Goal: Find specific page/section: Find specific page/section

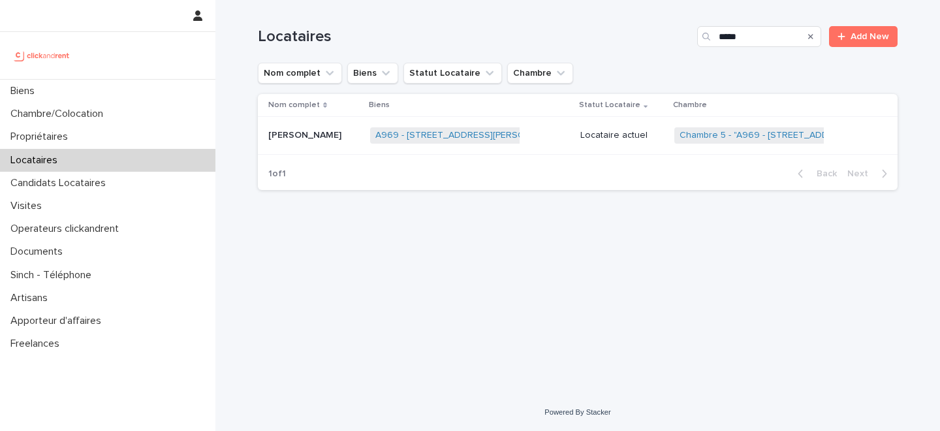
click at [103, 134] on div "Propriétaires" at bounding box center [107, 136] width 215 height 23
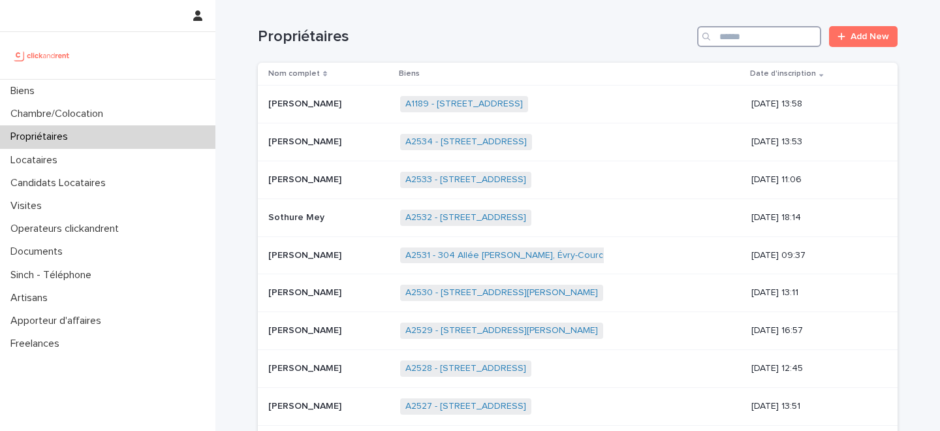
click at [746, 35] on input "Search" at bounding box center [759, 36] width 124 height 21
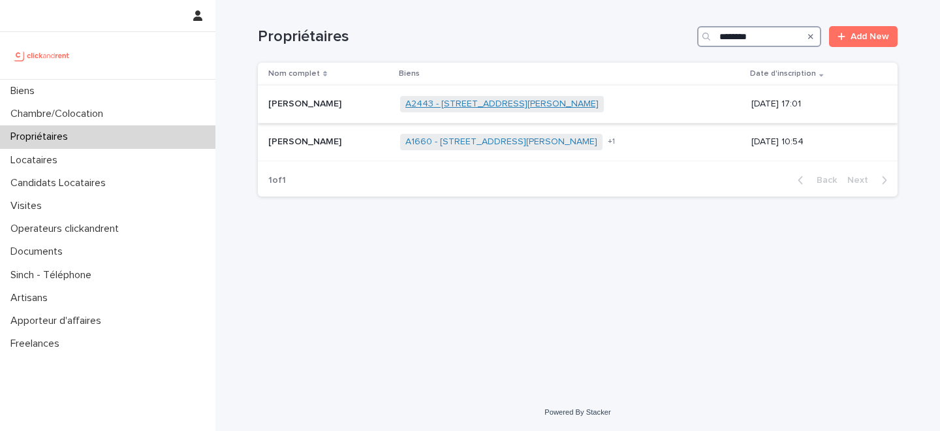
type input "********"
click at [423, 99] on link "A2443 - [STREET_ADDRESS][PERSON_NAME]" at bounding box center [502, 104] width 193 height 11
click at [330, 114] on div "Arnaud Valli Arnaud Valli" at bounding box center [328, 104] width 121 height 22
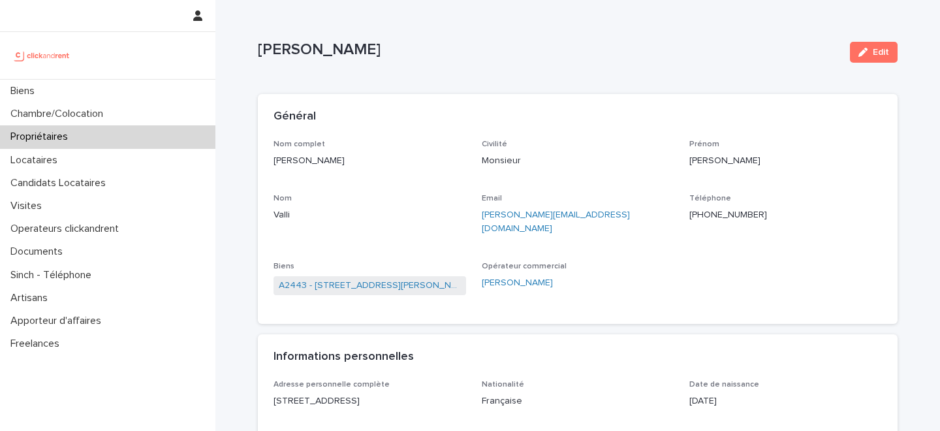
scroll to position [752, 0]
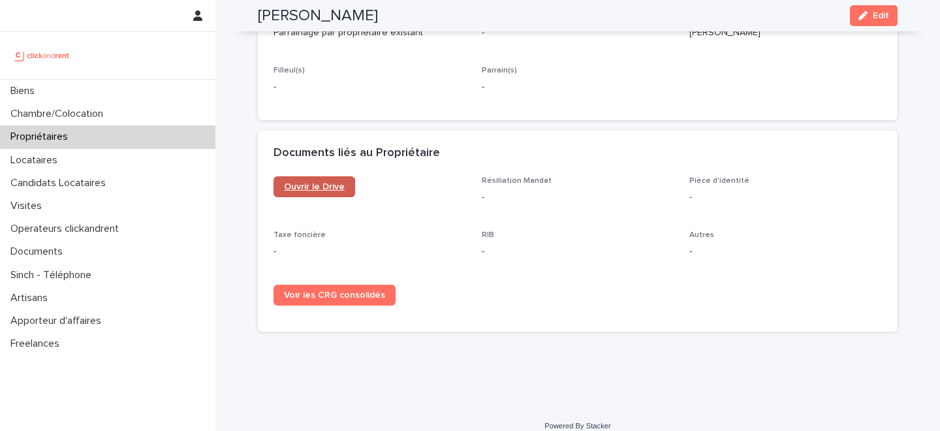
click at [330, 178] on link "Ouvrir le Drive" at bounding box center [315, 186] width 82 height 21
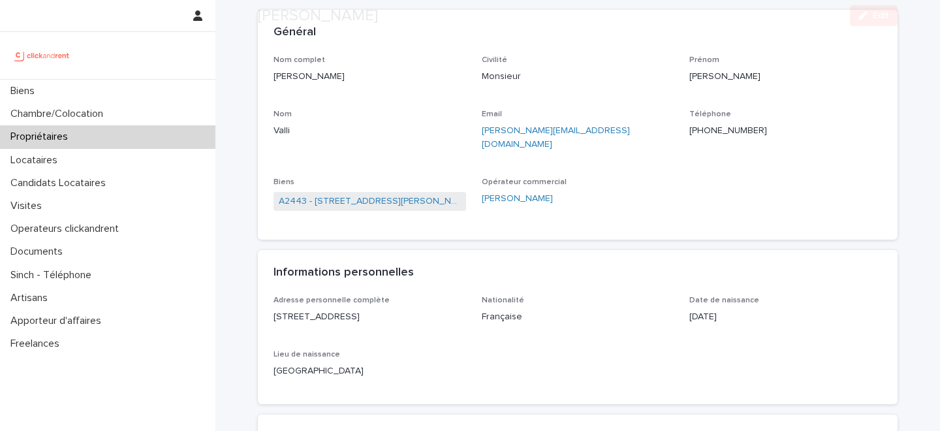
scroll to position [121, 0]
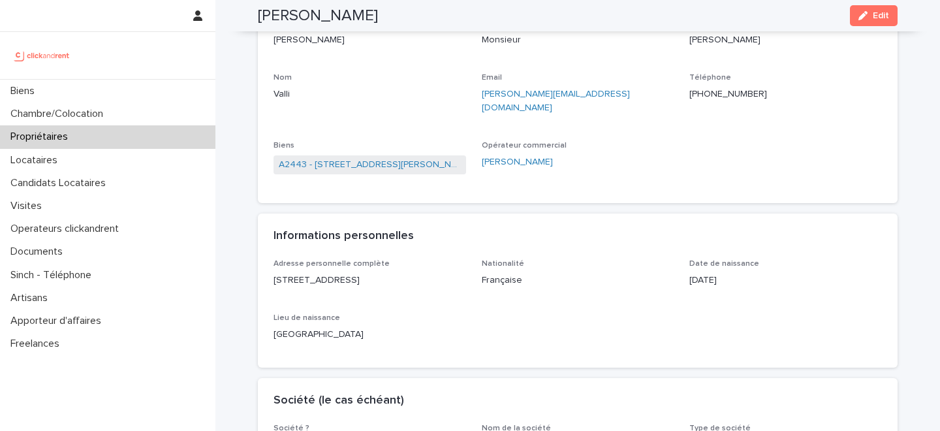
click at [379, 274] on p "23 rue Rossini, 14360 Trouville-sur-Mer" at bounding box center [370, 281] width 193 height 14
copy p "23 rue Rossini, 14360 Trouville-sur-Mer"
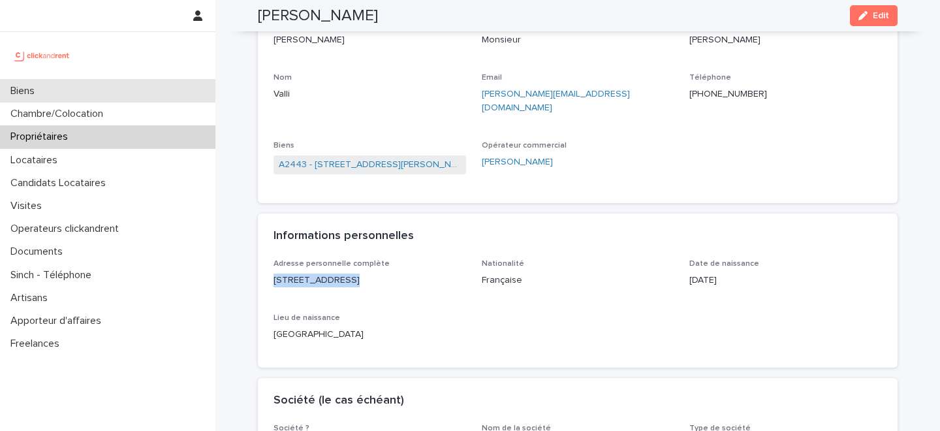
click at [168, 92] on div "Biens" at bounding box center [107, 91] width 215 height 23
